Goal: Information Seeking & Learning: Learn about a topic

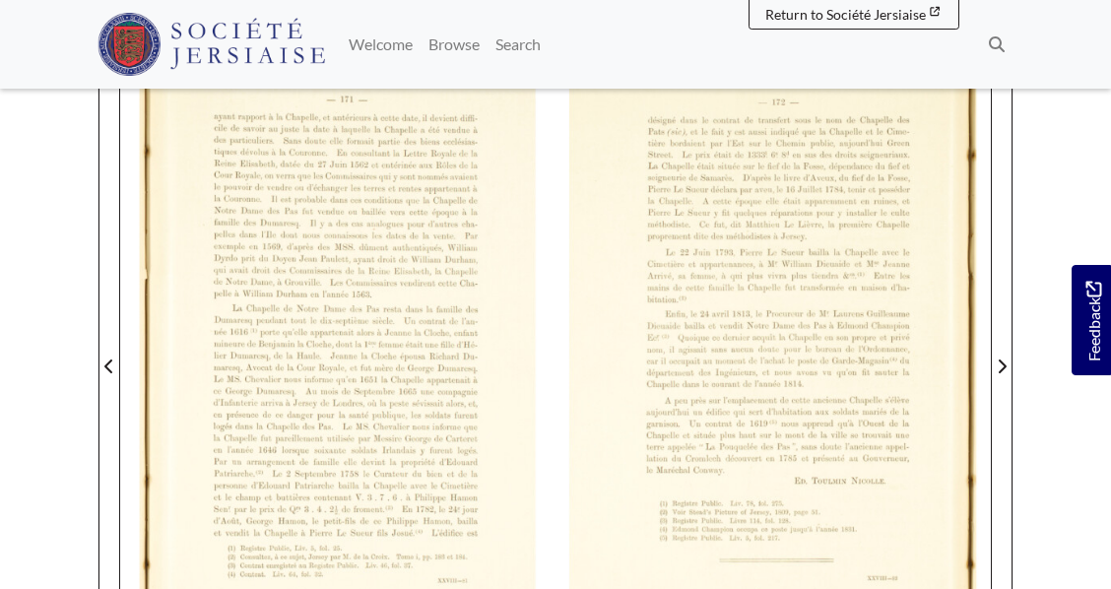
scroll to position [424, 0]
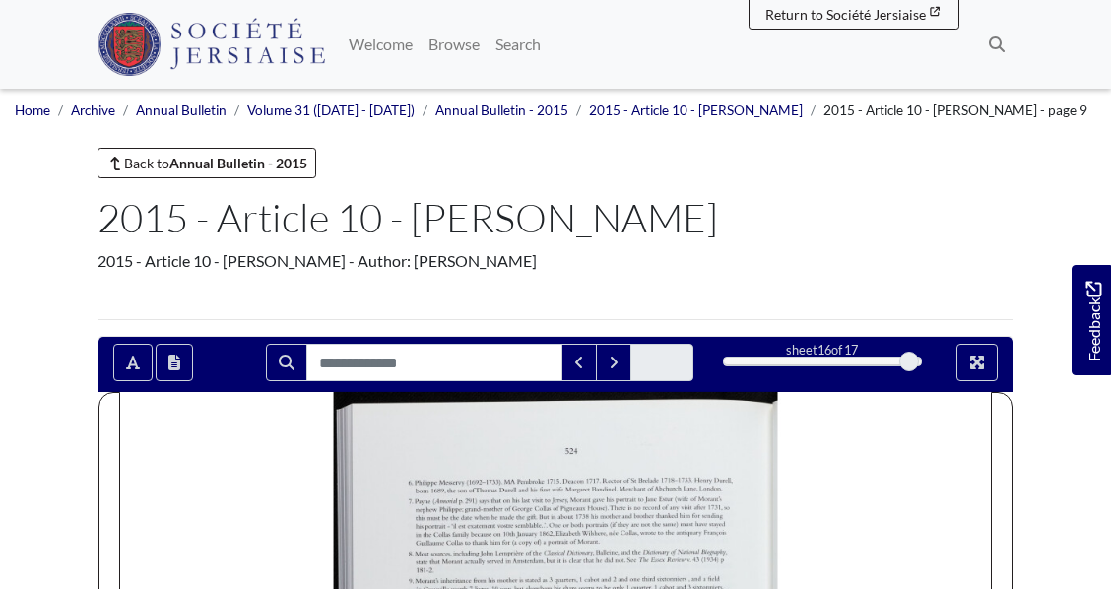
scroll to position [311, 0]
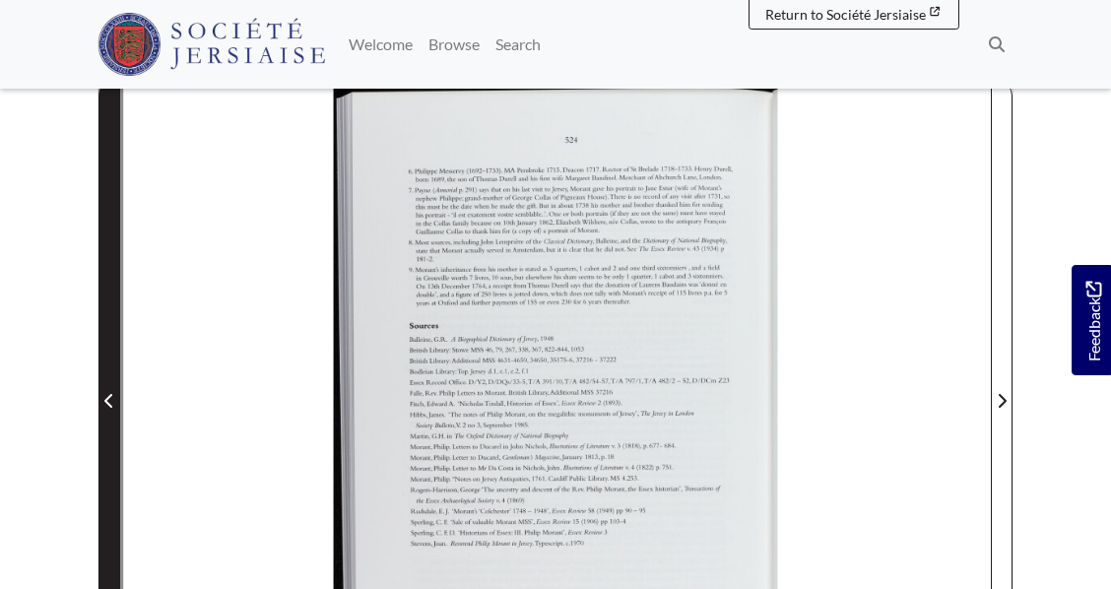
click at [100, 401] on span "Previous Page" at bounding box center [109, 401] width 20 height 24
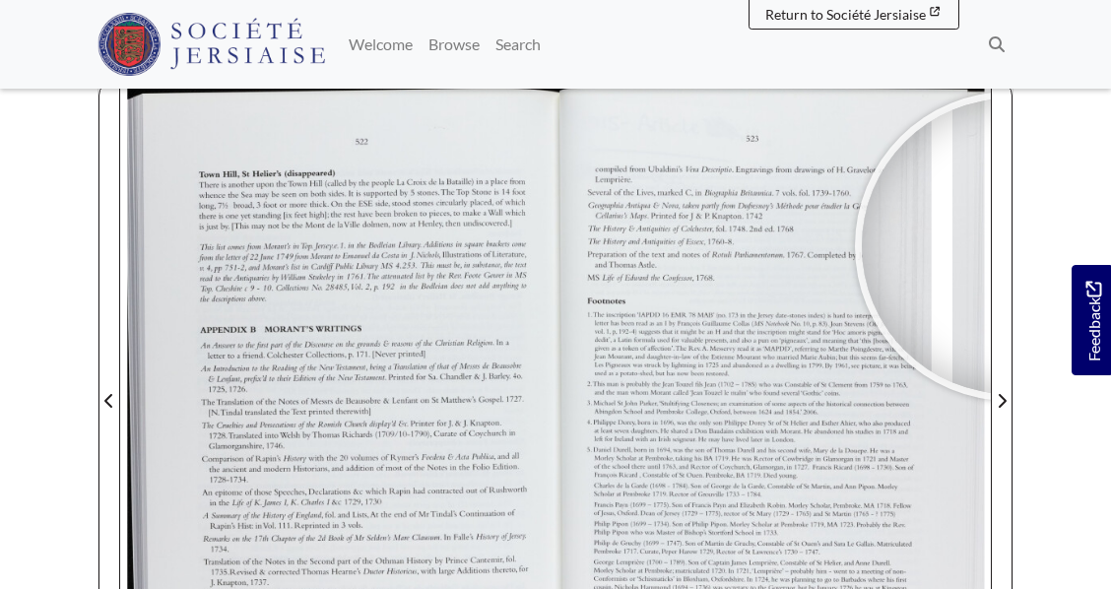
click at [1063, 54] on nav "Menu Welcome" at bounding box center [555, 44] width 1111 height 89
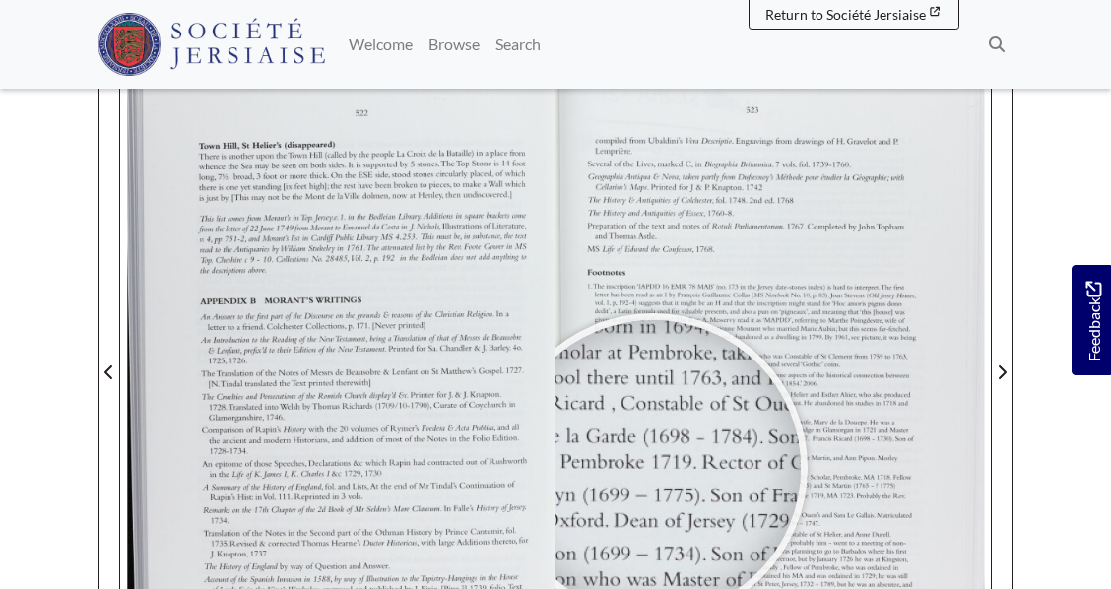
scroll to position [336, 0]
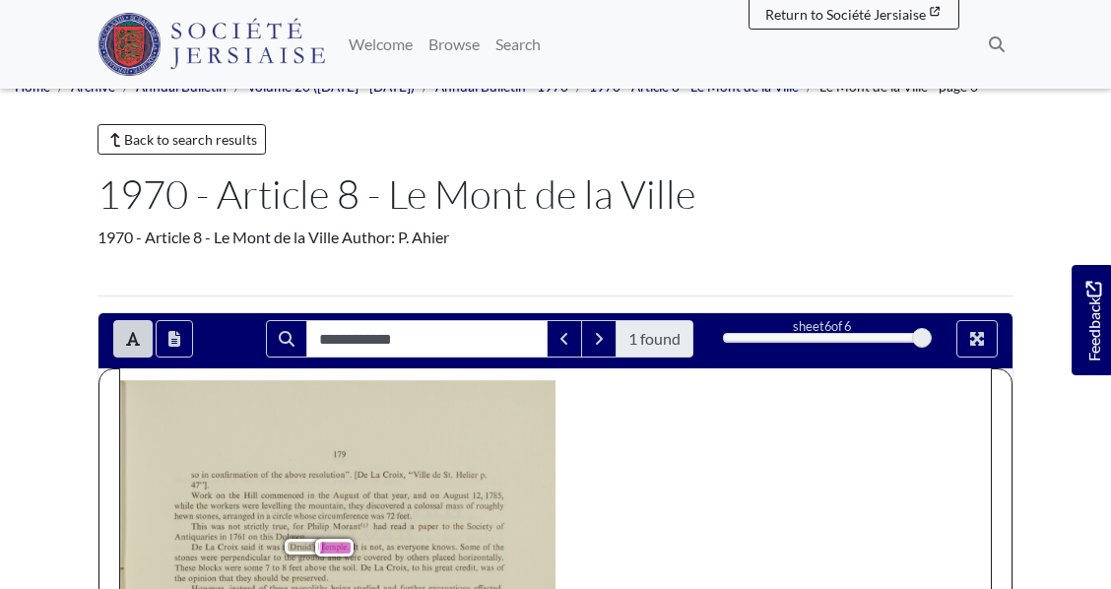
scroll to position [9, 0]
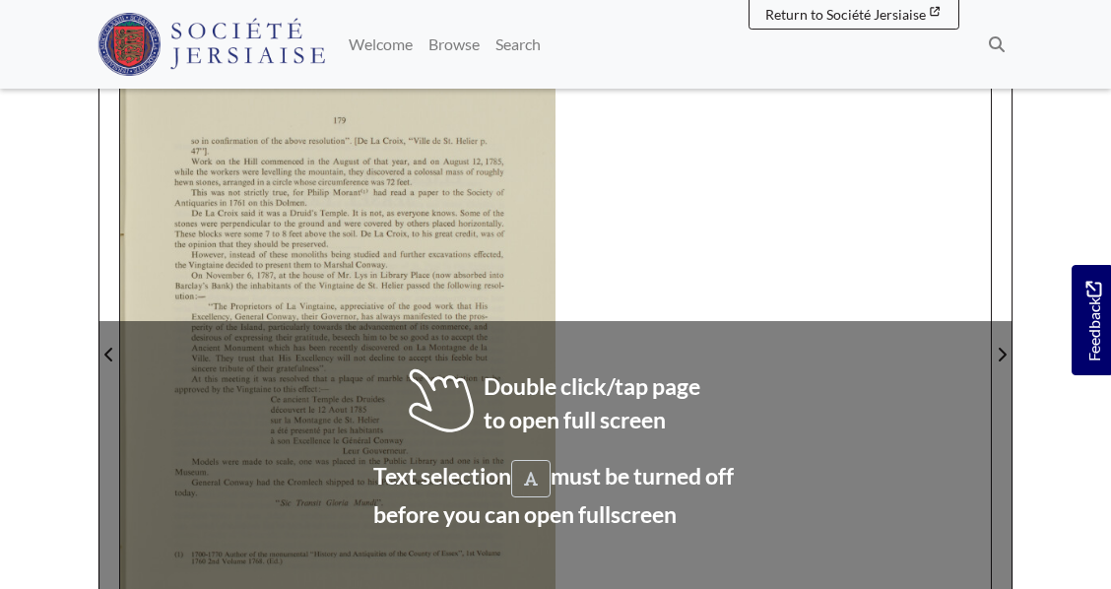
scroll to position [361, 0]
